Goal: Check status: Check status

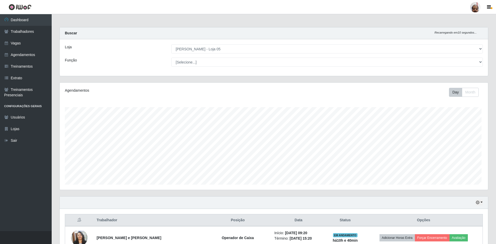
select select "252"
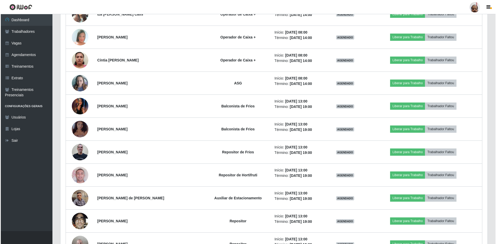
scroll to position [1143, 0]
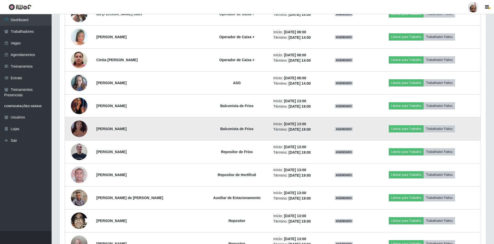
click at [78, 133] on img at bounding box center [79, 128] width 17 height 19
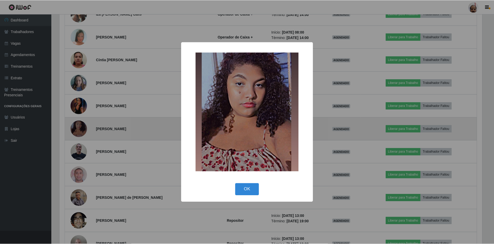
scroll to position [107, 424]
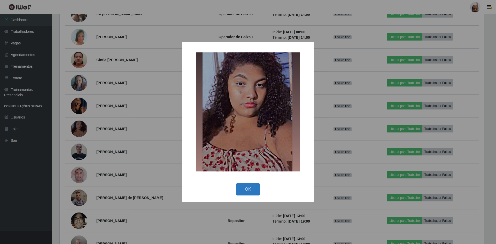
click at [255, 188] on button "OK" at bounding box center [248, 189] width 24 height 12
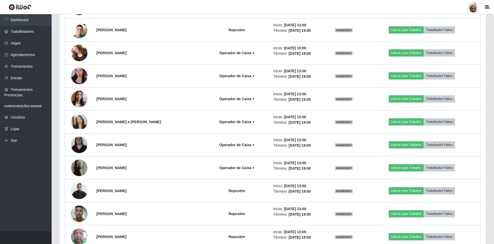
scroll to position [1472, 0]
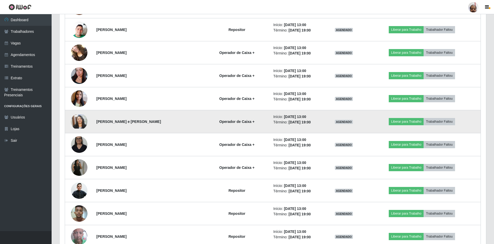
click at [81, 121] on img at bounding box center [79, 122] width 17 height 14
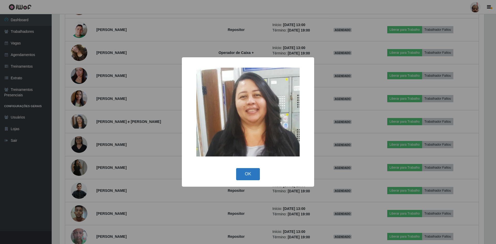
click at [248, 172] on button "OK" at bounding box center [248, 174] width 24 height 12
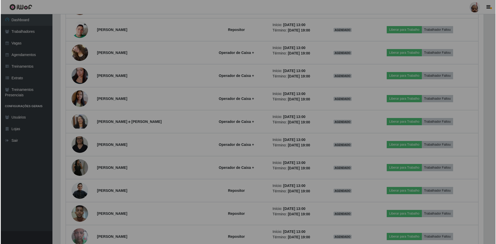
scroll to position [107, 427]
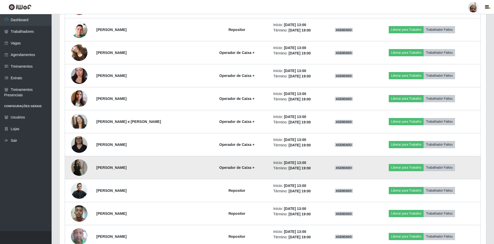
click at [80, 169] on img at bounding box center [79, 167] width 17 height 29
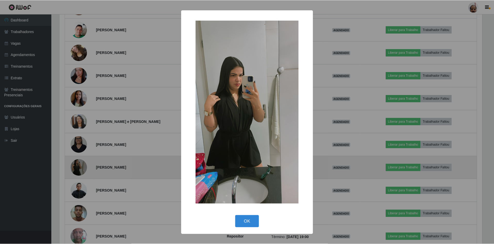
scroll to position [107, 424]
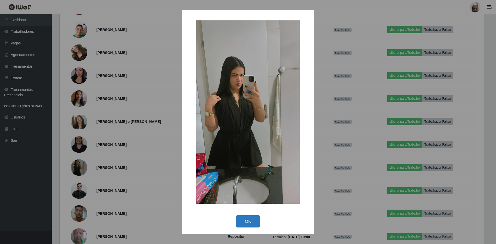
click at [251, 219] on button "OK" at bounding box center [248, 221] width 24 height 12
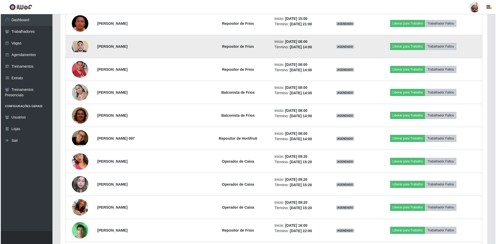
scroll to position [1756, 0]
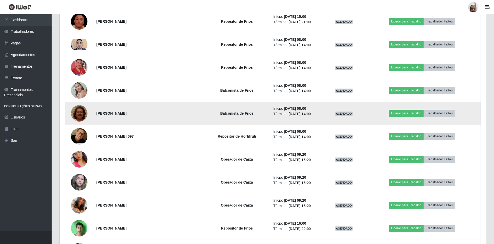
click at [87, 115] on img at bounding box center [79, 113] width 17 height 35
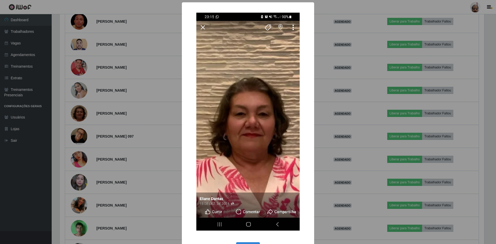
click at [347, 189] on div "× OK Cancel" at bounding box center [248, 122] width 496 height 244
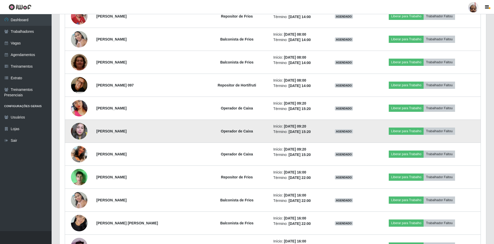
scroll to position [1808, 0]
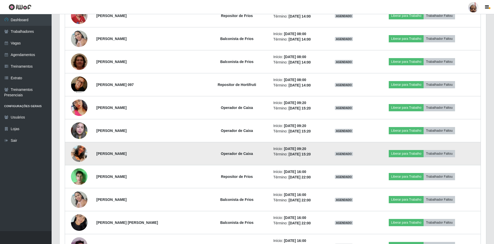
click at [78, 156] on img at bounding box center [79, 153] width 17 height 29
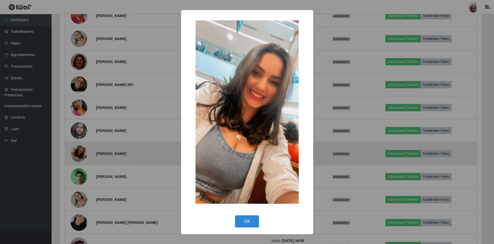
scroll to position [107, 424]
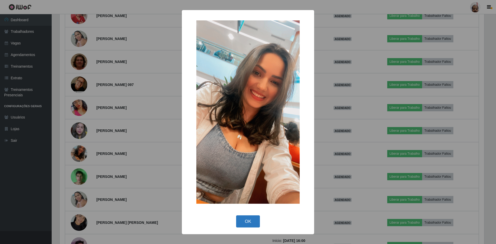
click at [249, 219] on button "OK" at bounding box center [248, 221] width 24 height 12
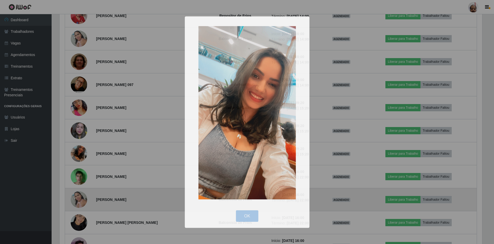
scroll to position [0, 0]
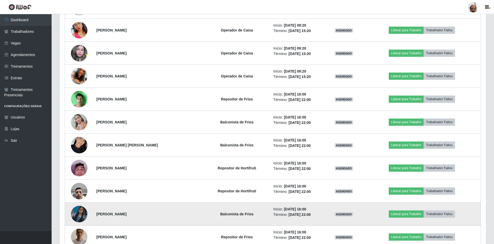
click at [78, 216] on img at bounding box center [79, 213] width 17 height 29
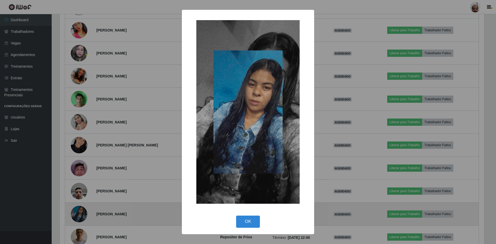
scroll to position [258114, 257797]
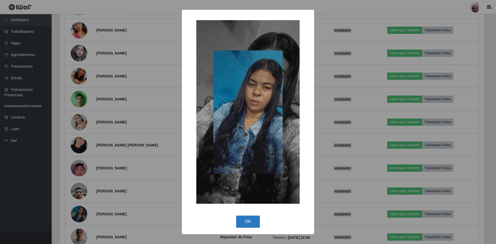
click at [245, 219] on button "OK" at bounding box center [248, 222] width 24 height 12
